Goal: Task Accomplishment & Management: Manage account settings

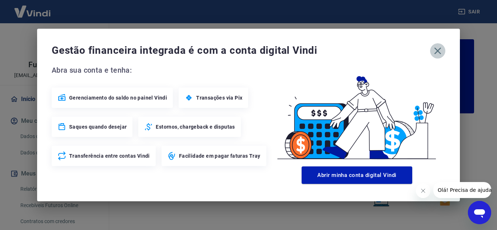
click at [434, 47] on icon "button" at bounding box center [438, 51] width 12 height 12
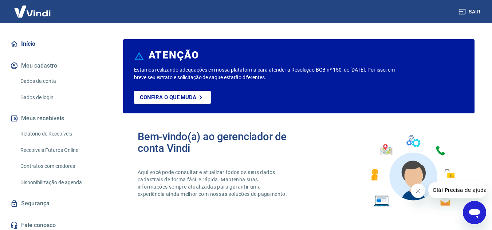
scroll to position [59, 0]
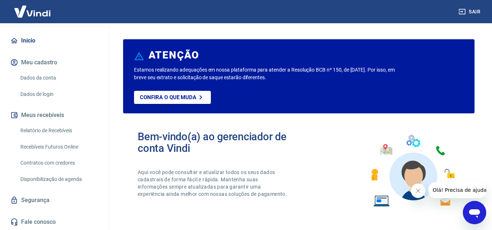
click at [62, 128] on link "Relatório de Recebíveis" at bounding box center [58, 130] width 83 height 15
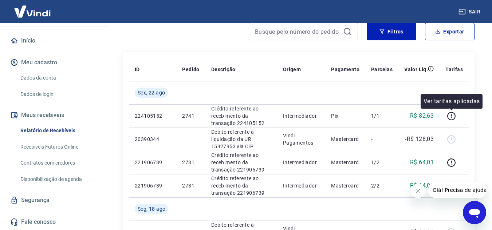
scroll to position [73, 0]
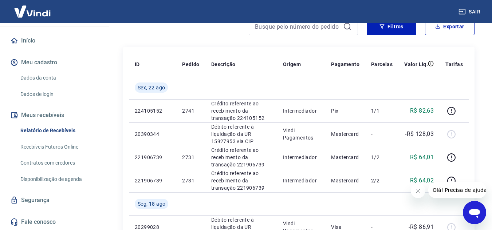
click at [420, 192] on icon "Fechar mensagem da empresa" at bounding box center [418, 191] width 6 height 6
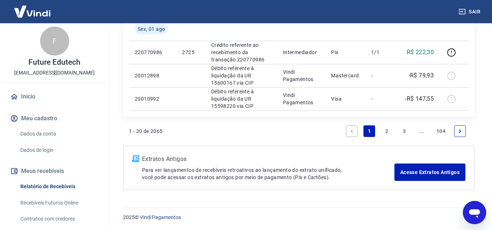
scroll to position [0, 0]
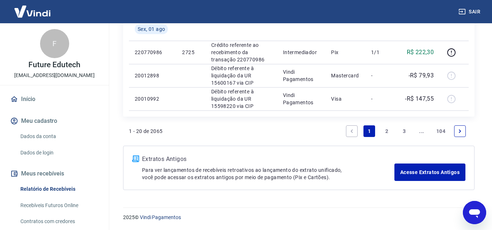
click at [38, 102] on link "Início" at bounding box center [54, 99] width 91 height 16
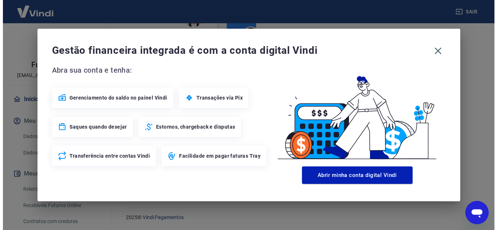
scroll to position [442, 0]
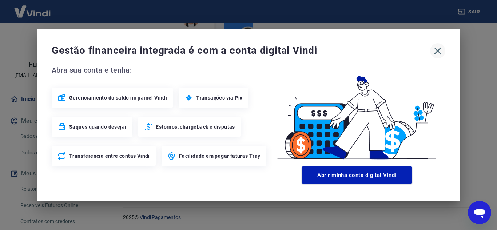
click at [438, 54] on icon "button" at bounding box center [438, 51] width 12 height 12
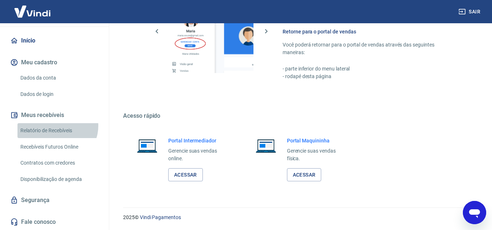
click at [57, 126] on link "Relatório de Recebíveis" at bounding box center [58, 130] width 83 height 15
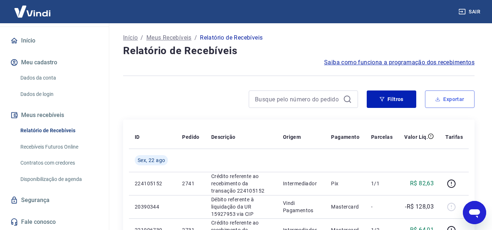
click at [466, 97] on button "Exportar" at bounding box center [450, 99] width 50 height 17
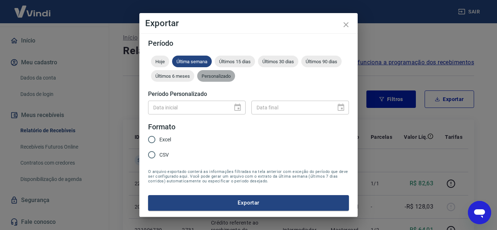
click at [219, 79] on span "Personalizado" at bounding box center [216, 76] width 38 height 5
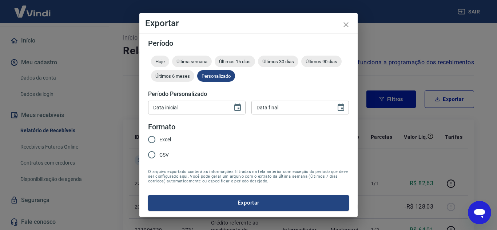
click at [205, 100] on div "Data inicial Data inicial Data final Data final" at bounding box center [248, 107] width 201 height 18
type input "DD/MM/YYYY"
click at [202, 105] on input "DD/MM/YYYY" at bounding box center [187, 107] width 79 height 13
click at [148, 141] on input "Excel" at bounding box center [151, 139] width 15 height 15
radio input "true"
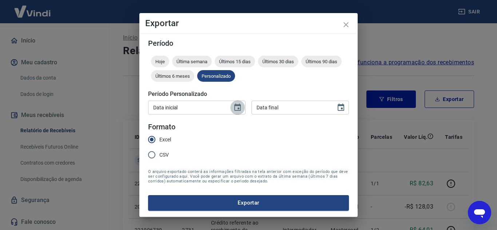
click at [237, 110] on icon "Choose date" at bounding box center [237, 107] width 9 height 9
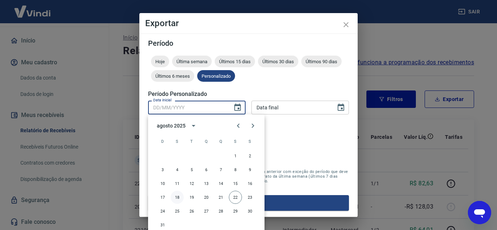
click at [179, 198] on button "18" at bounding box center [177, 197] width 13 height 13
type input "[DATE]"
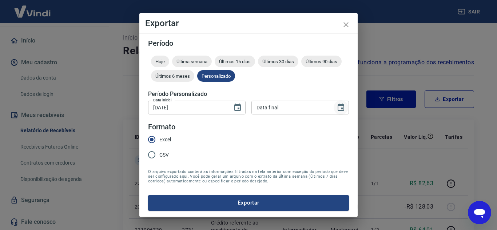
click at [339, 106] on icon "Choose date" at bounding box center [341, 107] width 7 height 7
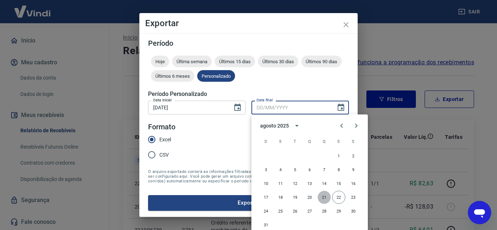
click at [324, 197] on button "21" at bounding box center [324, 197] width 13 height 13
type input "[DATE]"
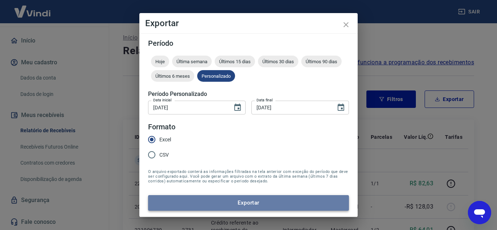
click at [246, 201] on button "Exportar" at bounding box center [248, 203] width 201 height 15
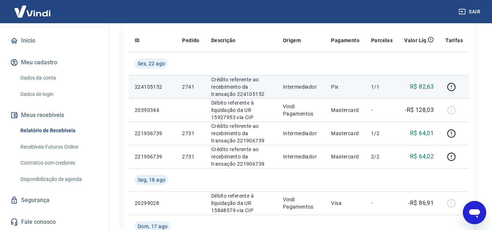
scroll to position [182, 0]
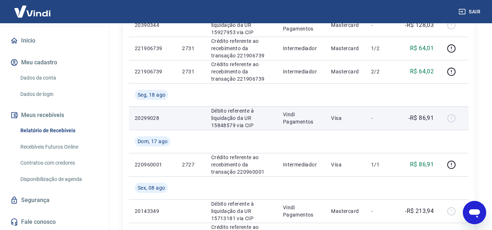
click at [288, 121] on p "Vindi Pagamentos" at bounding box center [301, 118] width 37 height 15
click at [213, 117] on p "Débito referente à liquidação da UR 15848579 via CIP" at bounding box center [241, 118] width 60 height 22
click at [443, 121] on td at bounding box center [453, 118] width 29 height 23
click at [447, 118] on div at bounding box center [453, 119] width 17 height 12
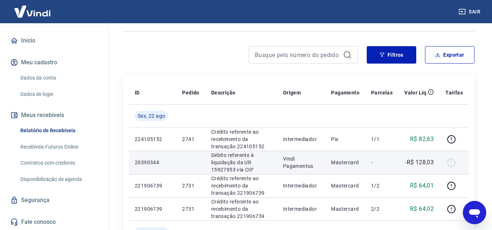
scroll to position [109, 0]
